Goal: Transaction & Acquisition: Register for event/course

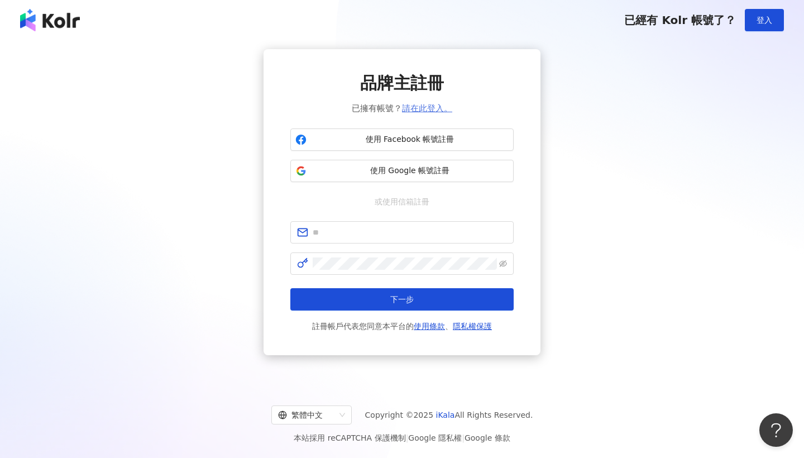
click at [425, 108] on link "請在此登入。" at bounding box center [427, 108] width 50 height 10
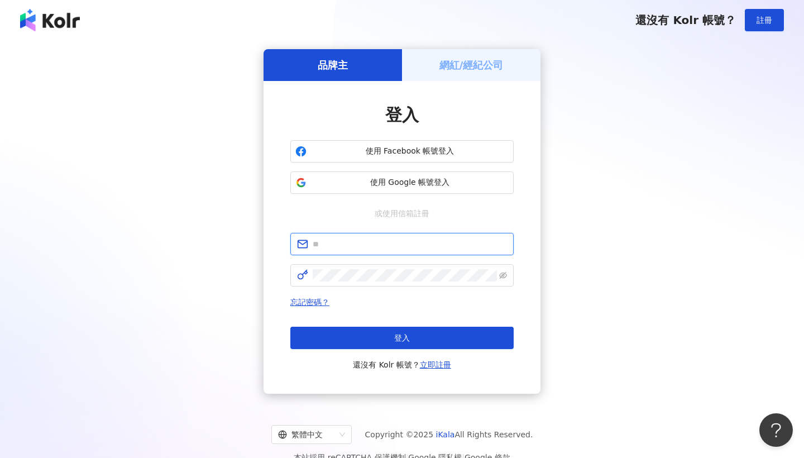
type input "*"
type input "**********"
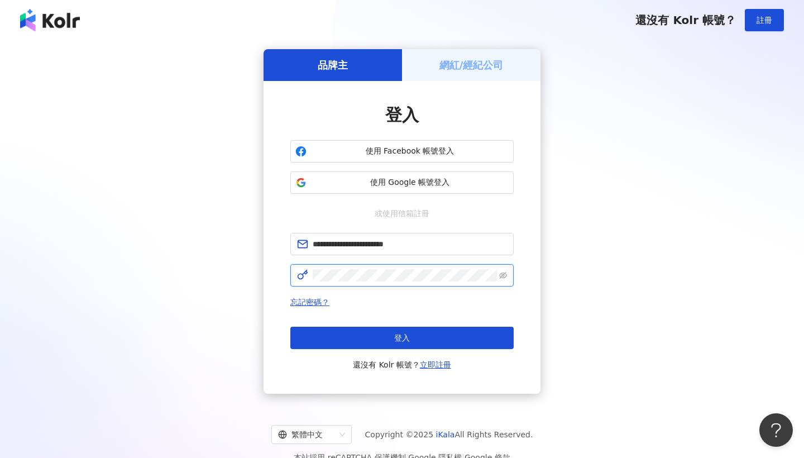
click at [402, 338] on button "登入" at bounding box center [401, 338] width 223 height 22
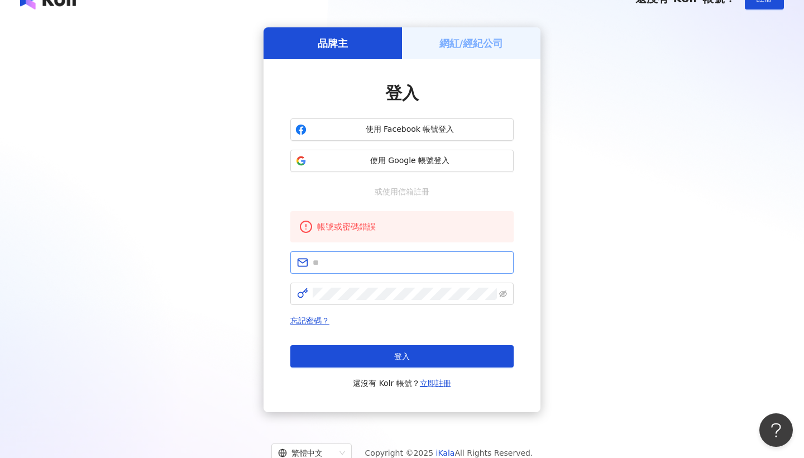
scroll to position [32, 0]
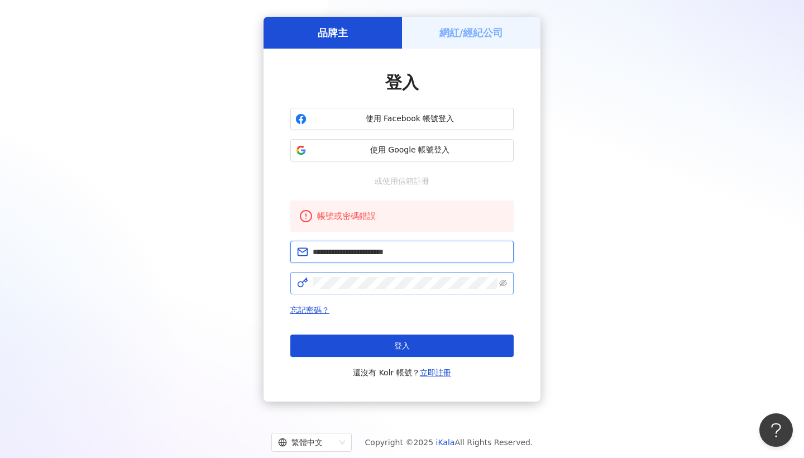
type input "**********"
click at [466, 290] on span at bounding box center [401, 283] width 223 height 22
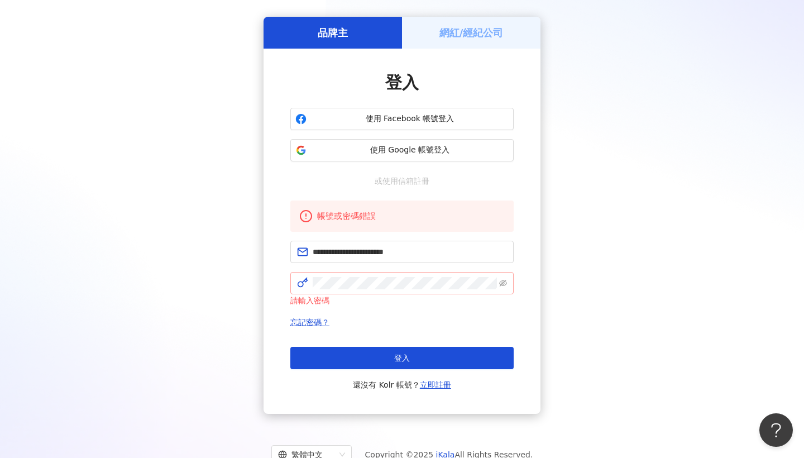
click at [498, 284] on span at bounding box center [401, 283] width 223 height 22
click at [505, 284] on icon "eye-invisible" at bounding box center [503, 283] width 8 height 8
click at [402, 358] on button "登入" at bounding box center [401, 358] width 223 height 22
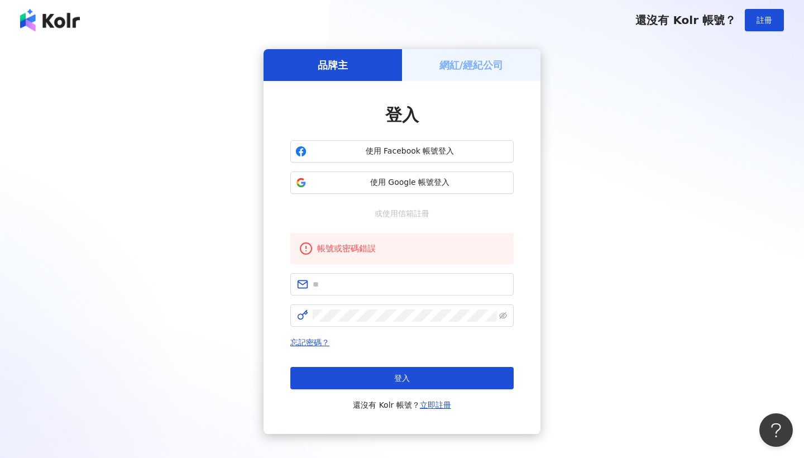
scroll to position [0, 0]
click at [749, 17] on button "註冊" at bounding box center [764, 20] width 39 height 22
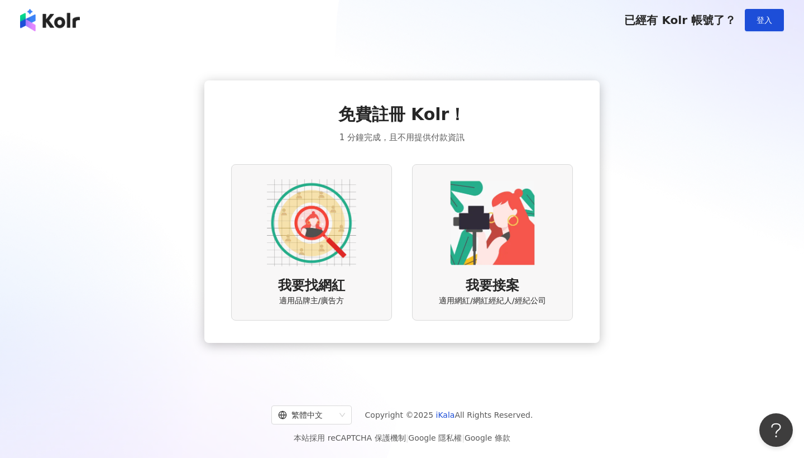
click at [377, 265] on div "我要找網紅 適用品牌主/廣告方" at bounding box center [311, 242] width 161 height 156
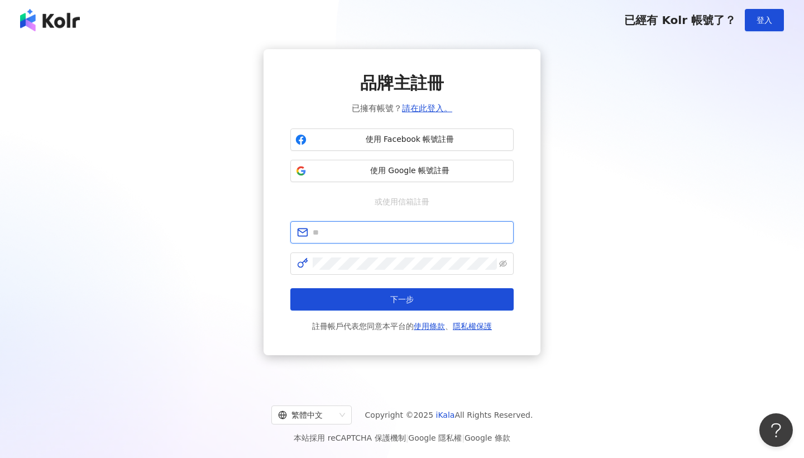
type input "**********"
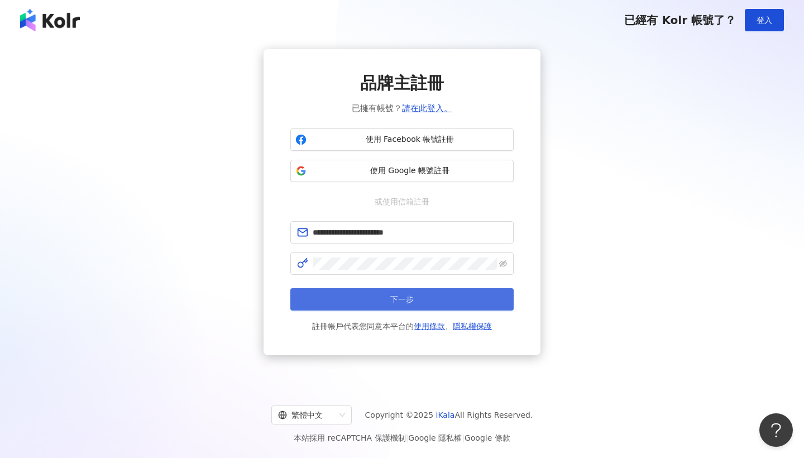
click at [384, 298] on button "下一步" at bounding box center [401, 299] width 223 height 22
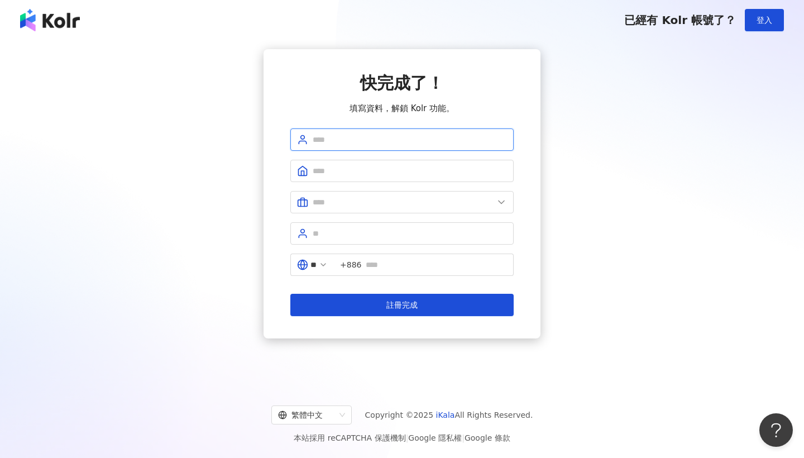
type input "*"
type input "**"
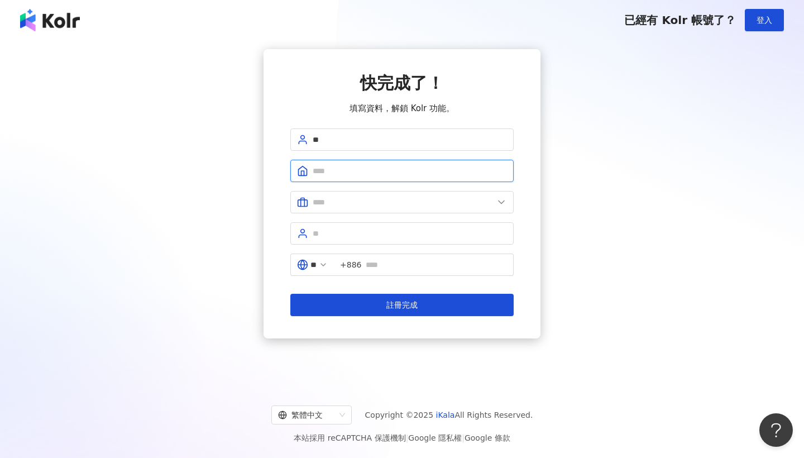
type input "*"
type input "****"
click at [352, 212] on span at bounding box center [401, 202] width 223 height 22
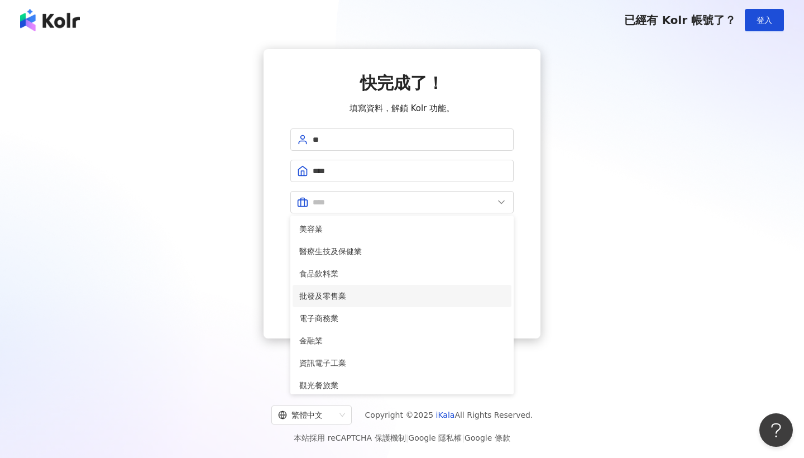
click at [334, 292] on span "批發及零售業" at bounding box center [401, 296] width 205 height 12
type input "******"
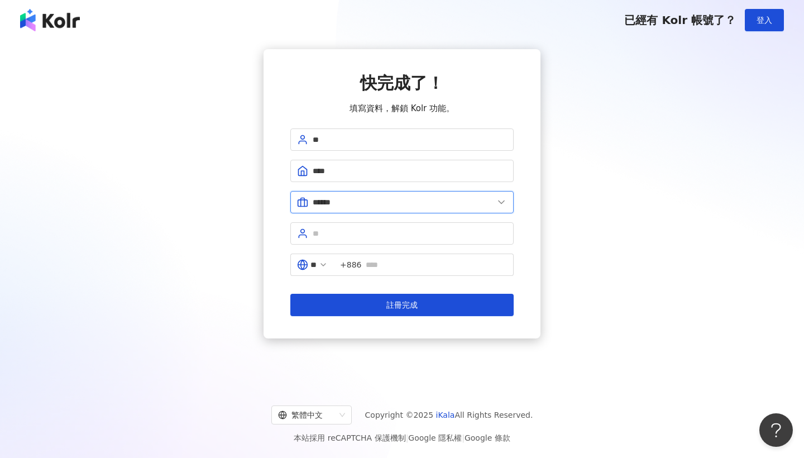
click at [370, 207] on input "******" at bounding box center [403, 202] width 181 height 12
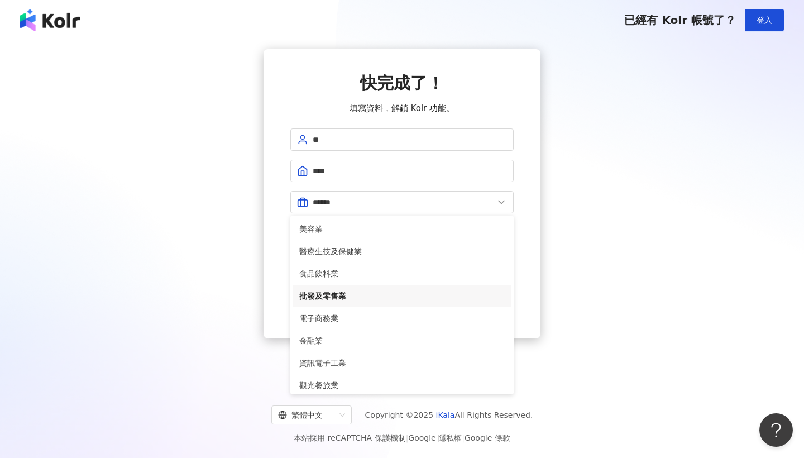
click at [338, 296] on span "批發及零售業" at bounding box center [401, 296] width 205 height 12
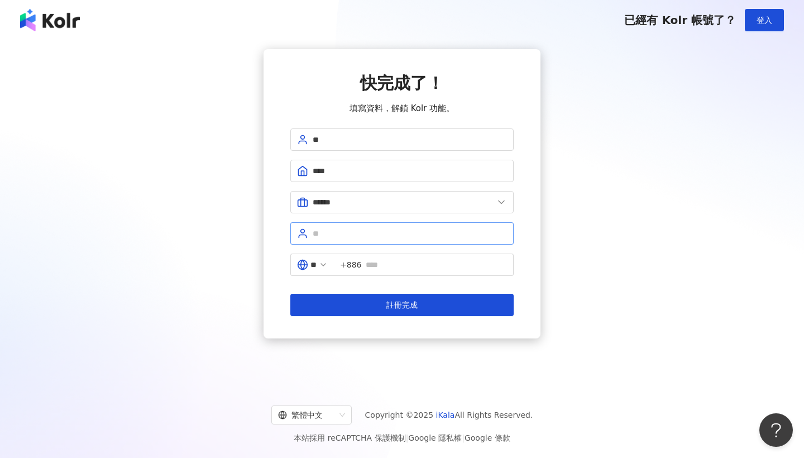
click at [339, 244] on span at bounding box center [401, 233] width 223 height 22
click at [342, 234] on input "text" at bounding box center [410, 233] width 194 height 12
type input "*"
type input "*********"
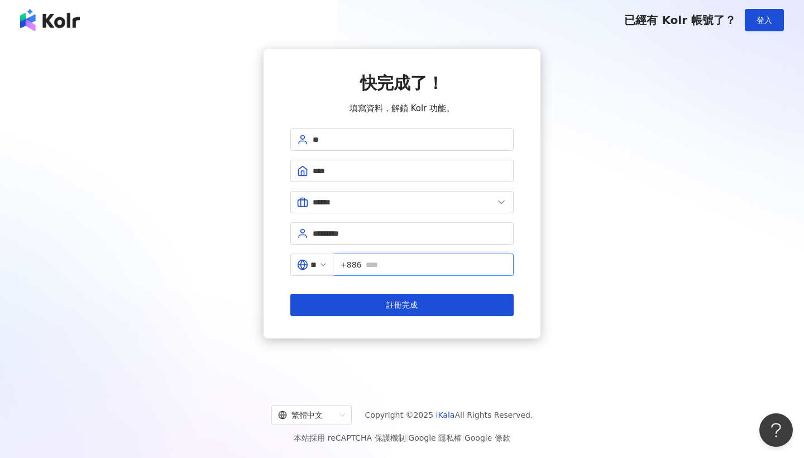
type input "*"
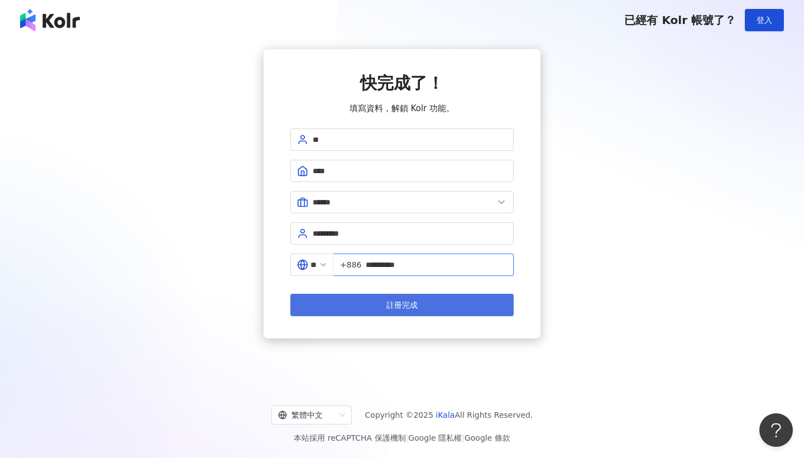
type input "**********"
click at [428, 303] on button "註冊完成" at bounding box center [401, 305] width 223 height 22
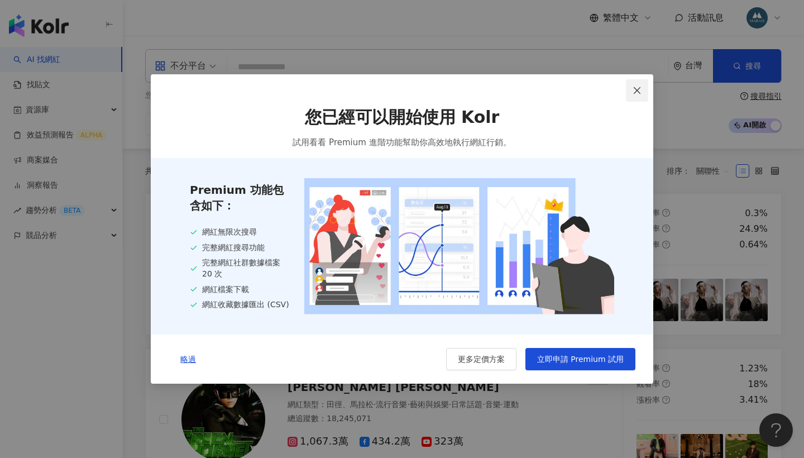
click at [634, 86] on icon "close" at bounding box center [636, 90] width 9 height 9
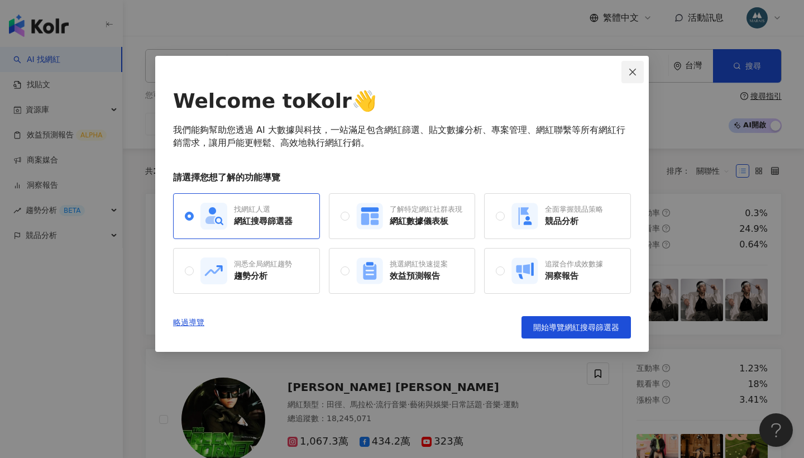
click at [634, 74] on icon "close" at bounding box center [632, 72] width 9 height 9
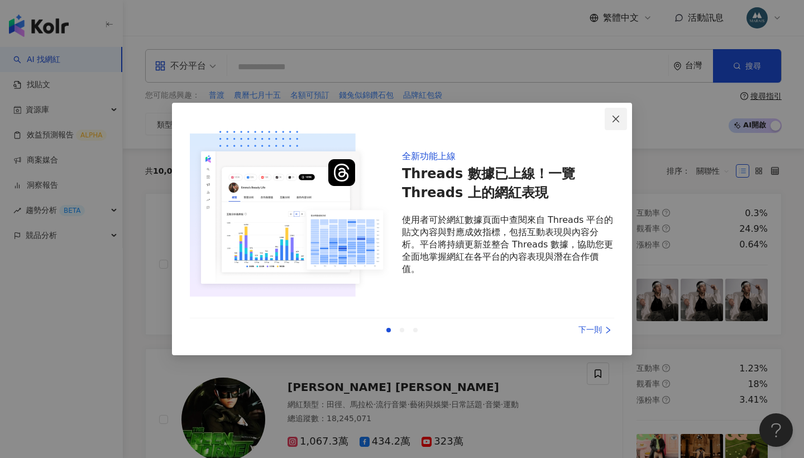
click at [614, 121] on icon "close" at bounding box center [615, 118] width 7 height 7
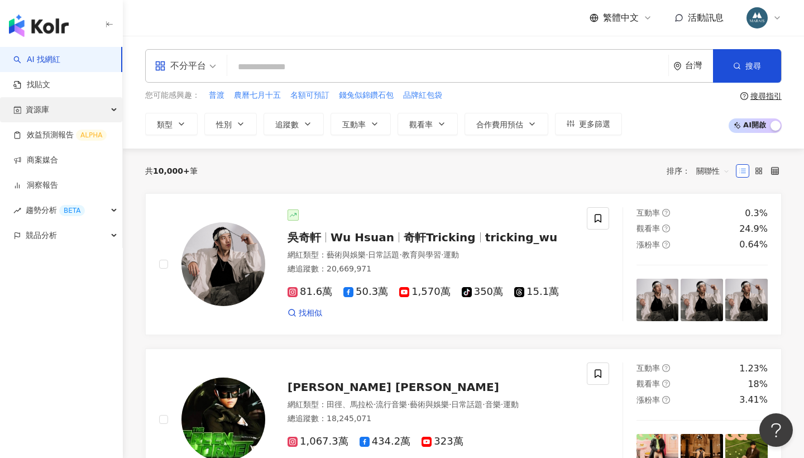
click at [75, 108] on div "資源庫" at bounding box center [61, 109] width 122 height 25
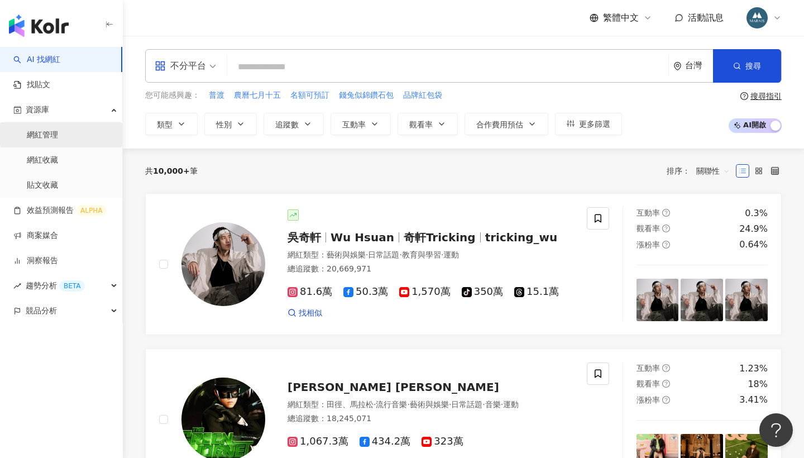
click at [58, 138] on link "網紅管理" at bounding box center [42, 134] width 31 height 11
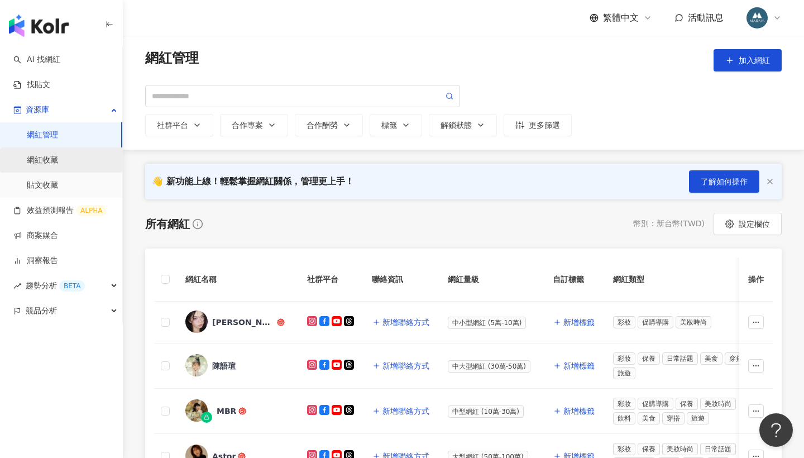
click at [58, 166] on link "網紅收藏" at bounding box center [42, 160] width 31 height 11
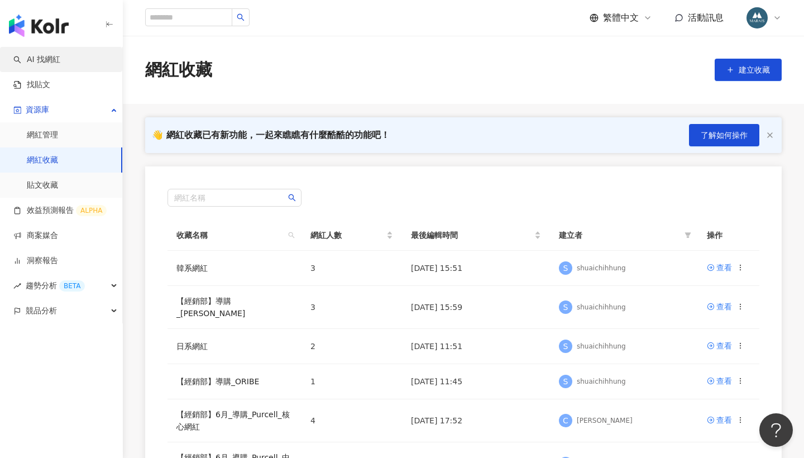
click at [60, 63] on link "AI 找網紅" at bounding box center [36, 59] width 47 height 11
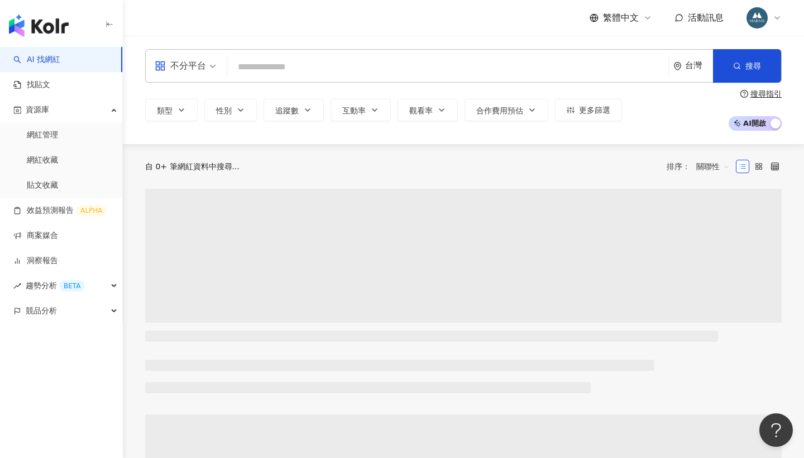
click at [344, 76] on input "search" at bounding box center [448, 66] width 432 height 21
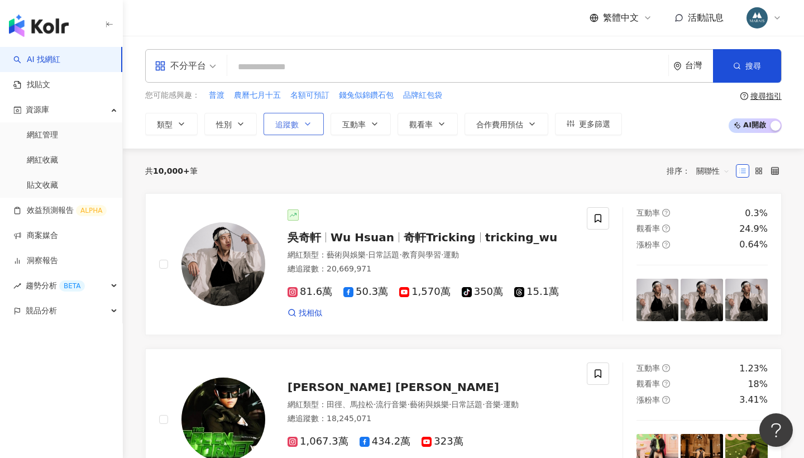
click at [303, 125] on icon "button" at bounding box center [307, 123] width 9 height 9
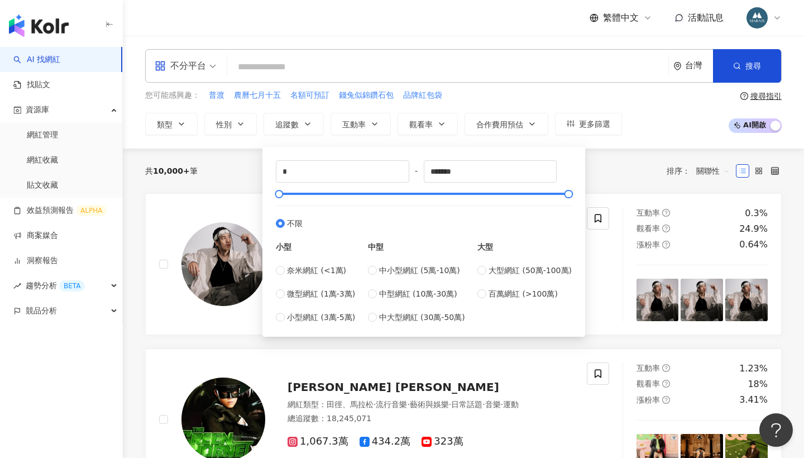
click at [247, 174] on div "共 10,000+ 筆 排序： 關聯性" at bounding box center [463, 171] width 636 height 18
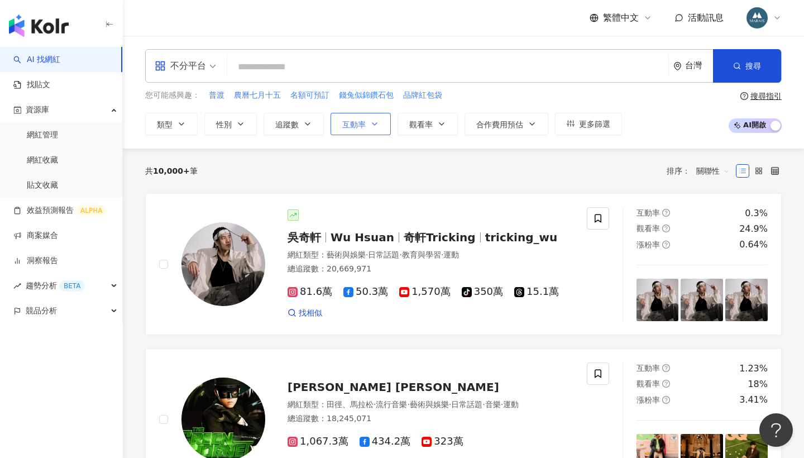
click at [353, 126] on span "互動率" at bounding box center [353, 124] width 23 height 9
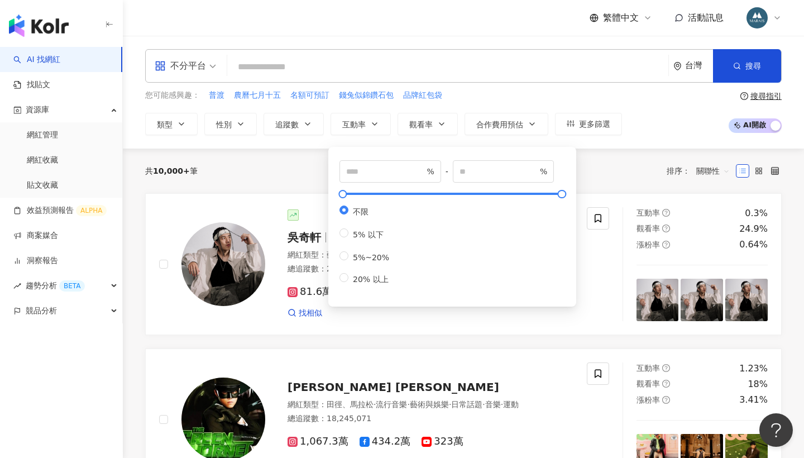
click at [298, 166] on div "共 10,000+ 筆 排序： 關聯性" at bounding box center [463, 171] width 636 height 18
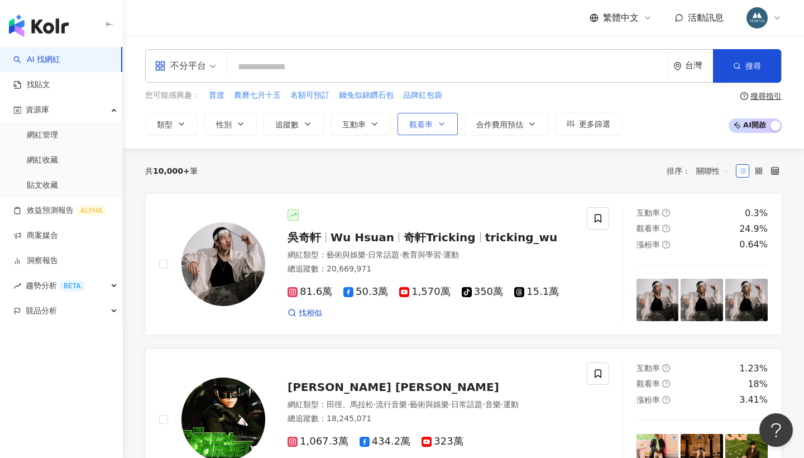
click at [409, 128] on span "觀看率" at bounding box center [420, 124] width 23 height 9
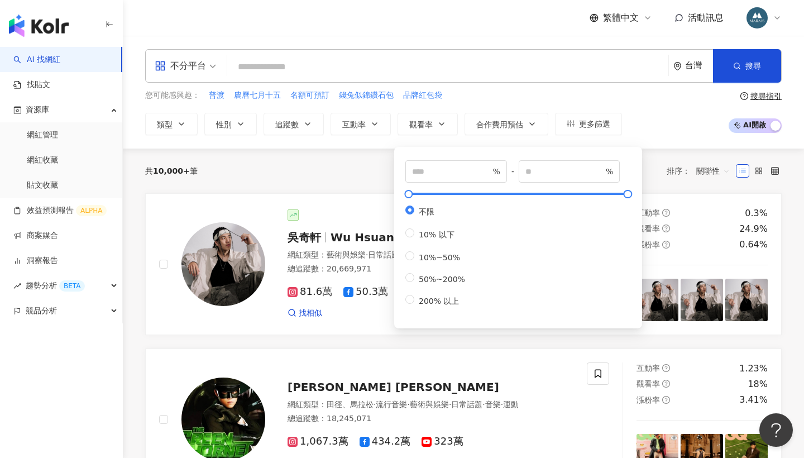
click at [372, 170] on div "共 10,000+ 筆 排序： 關聯性" at bounding box center [463, 171] width 636 height 18
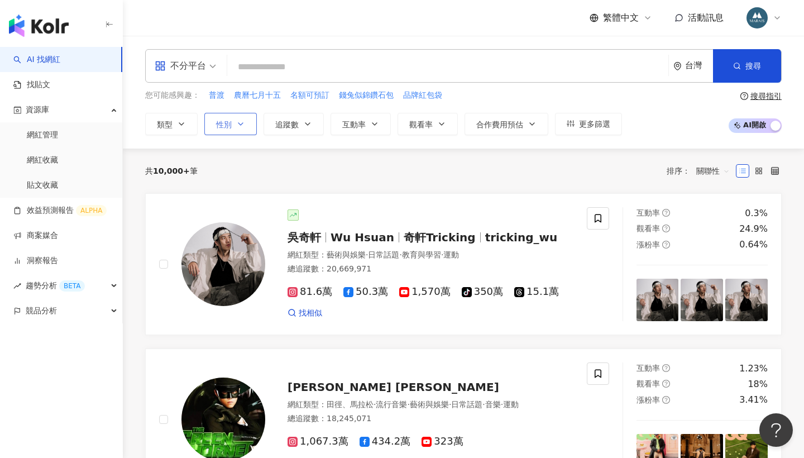
click at [253, 127] on button "性別" at bounding box center [230, 124] width 52 height 22
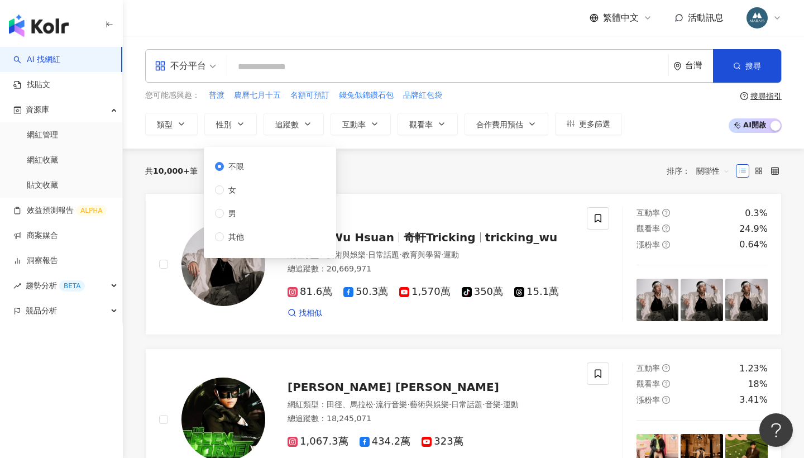
click at [420, 155] on div "共 10,000+ 筆 排序： 關聯性" at bounding box center [463, 170] width 636 height 45
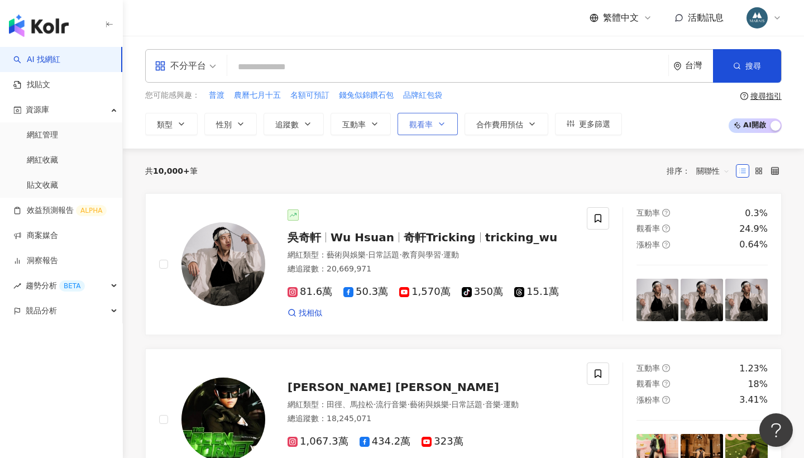
click at [429, 126] on button "觀看率" at bounding box center [427, 124] width 60 height 22
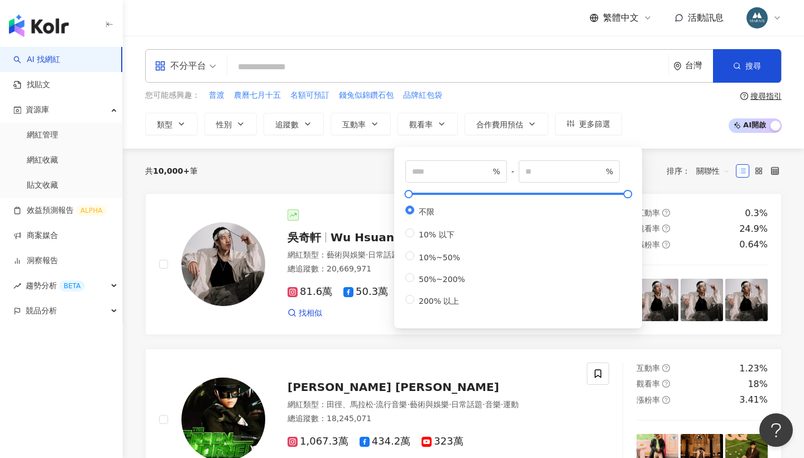
click at [361, 160] on div "共 10,000+ 筆 排序： 關聯性" at bounding box center [463, 170] width 636 height 45
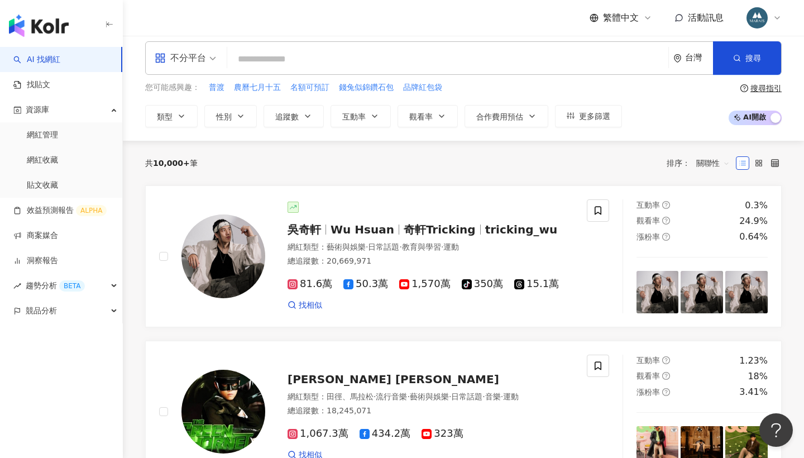
scroll to position [8, 0]
click at [347, 213] on div "吳奇軒 Wu Hsuan 奇軒Tricking tricking_wu 網紅類型 ： 藝術與娛樂 · 日常話題 · 教育與學習 · 運動 總追蹤數 ： 20,…" at bounding box center [419, 255] width 308 height 109
